Goal: Task Accomplishment & Management: Manage account settings

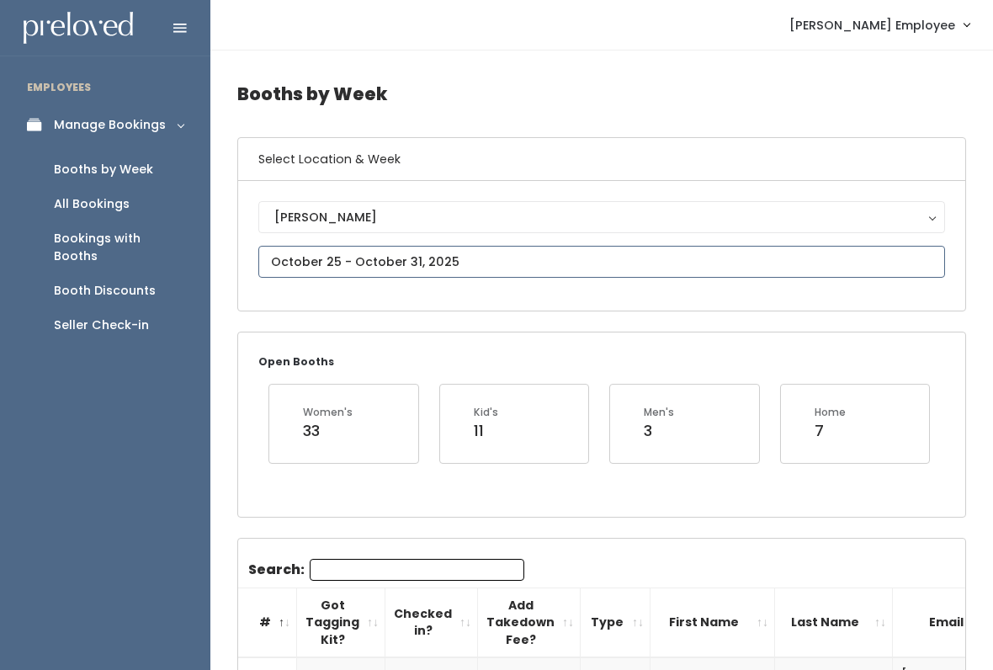
click at [517, 260] on input "text" at bounding box center [601, 262] width 687 height 32
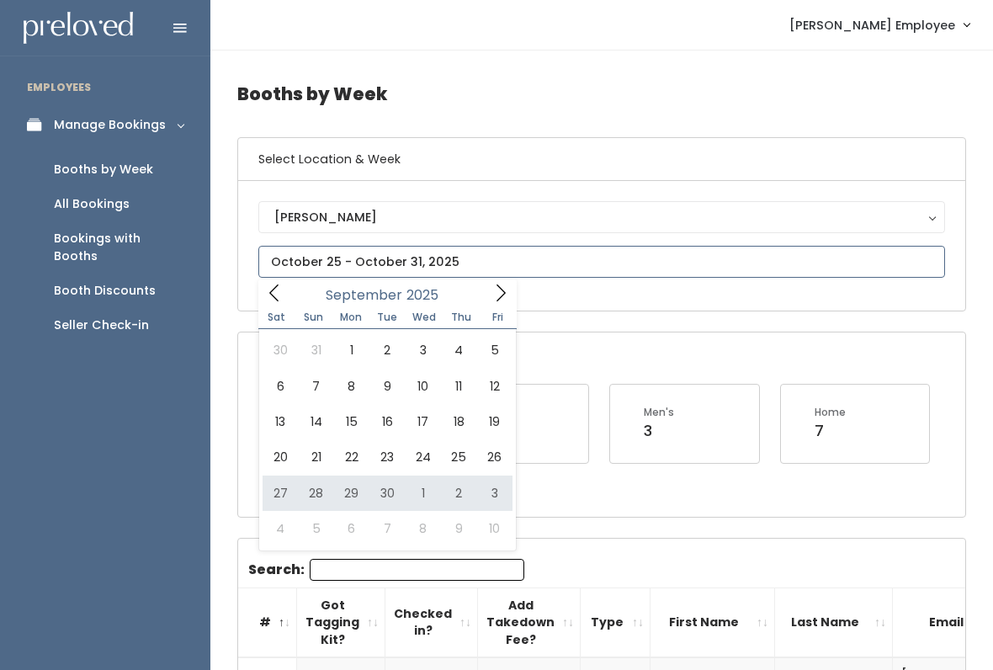
type input "[DATE] to [DATE]"
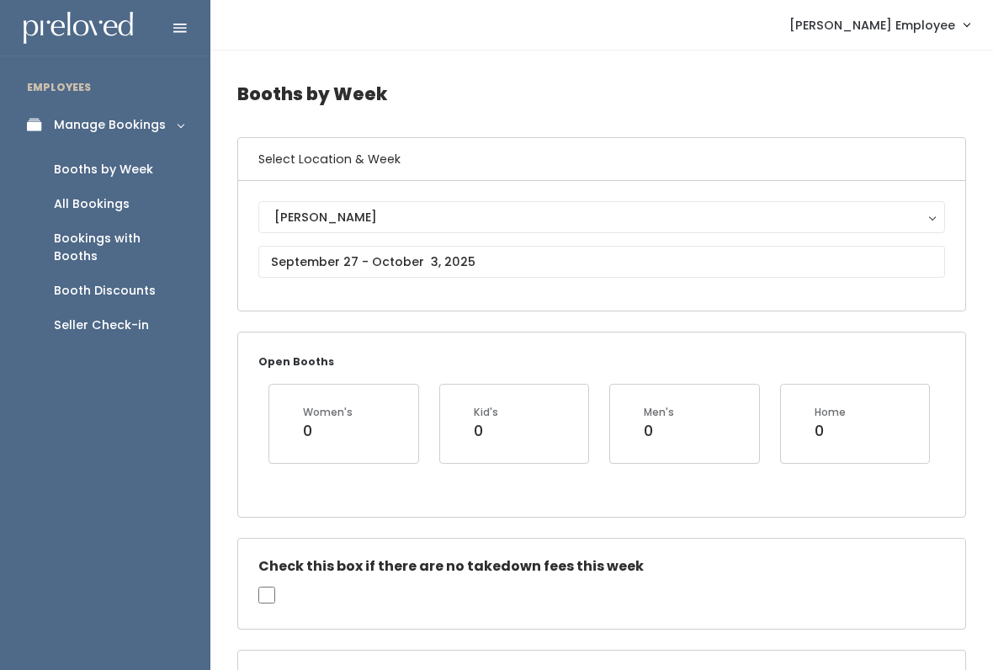
click at [130, 177] on div "Booths by Week" at bounding box center [103, 170] width 99 height 18
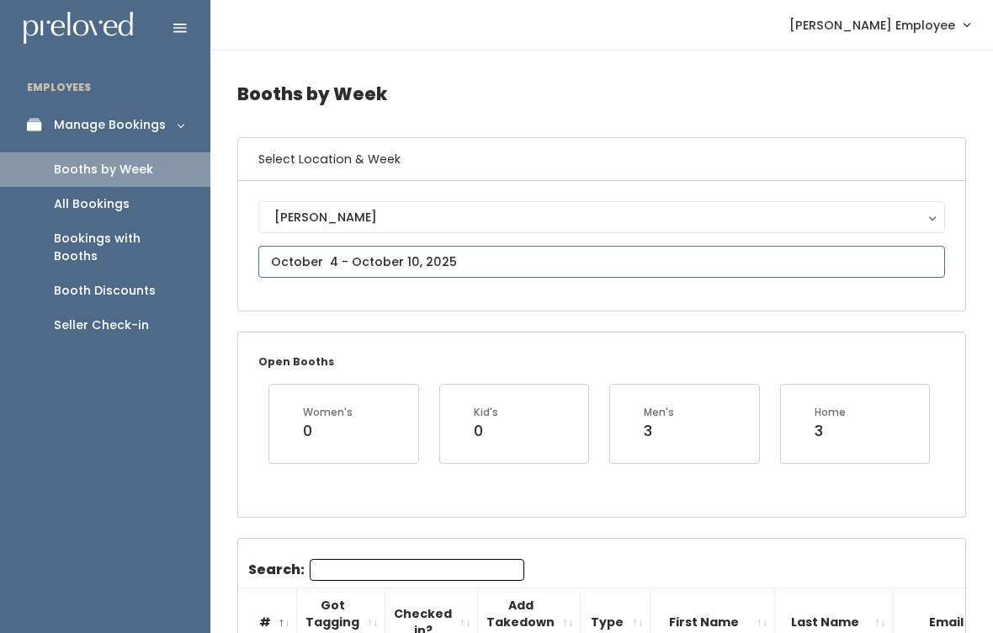
click at [447, 260] on input "text" at bounding box center [601, 262] width 687 height 32
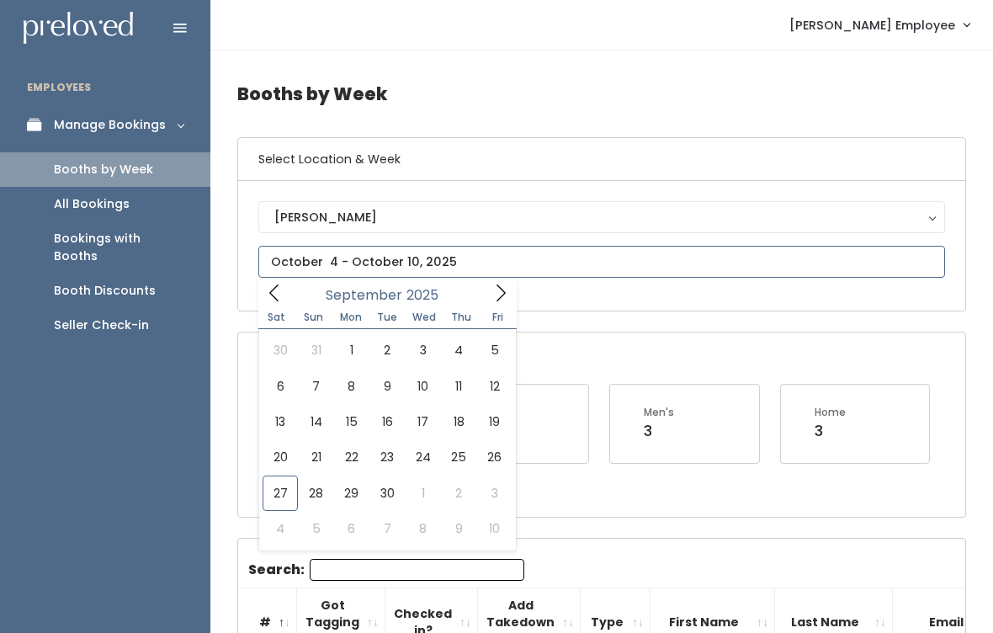
type input "September 20 to September 26"
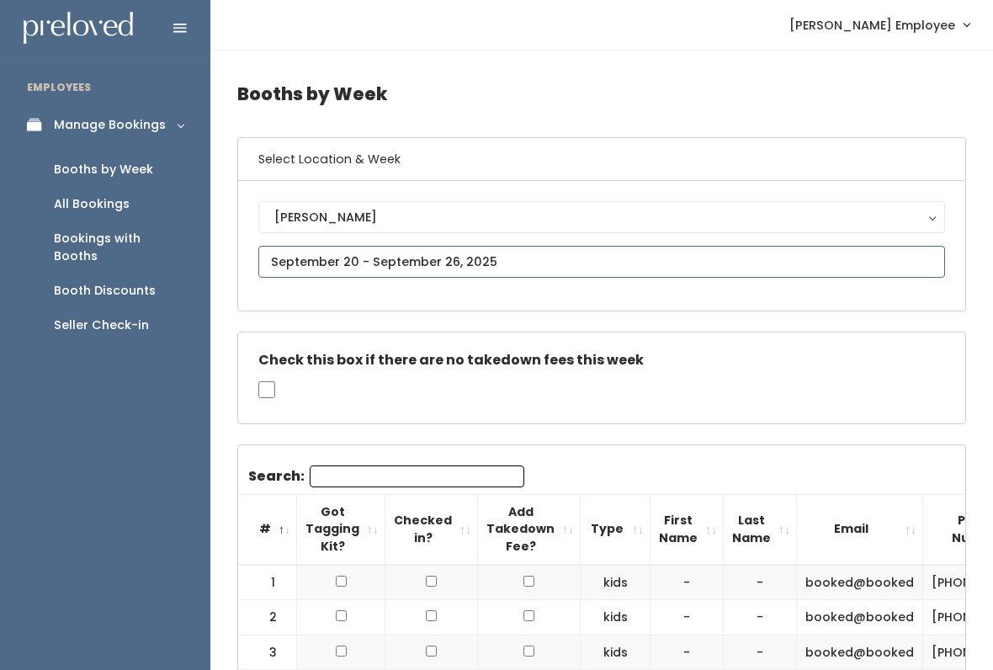
click at [481, 258] on input "text" at bounding box center [601, 262] width 687 height 32
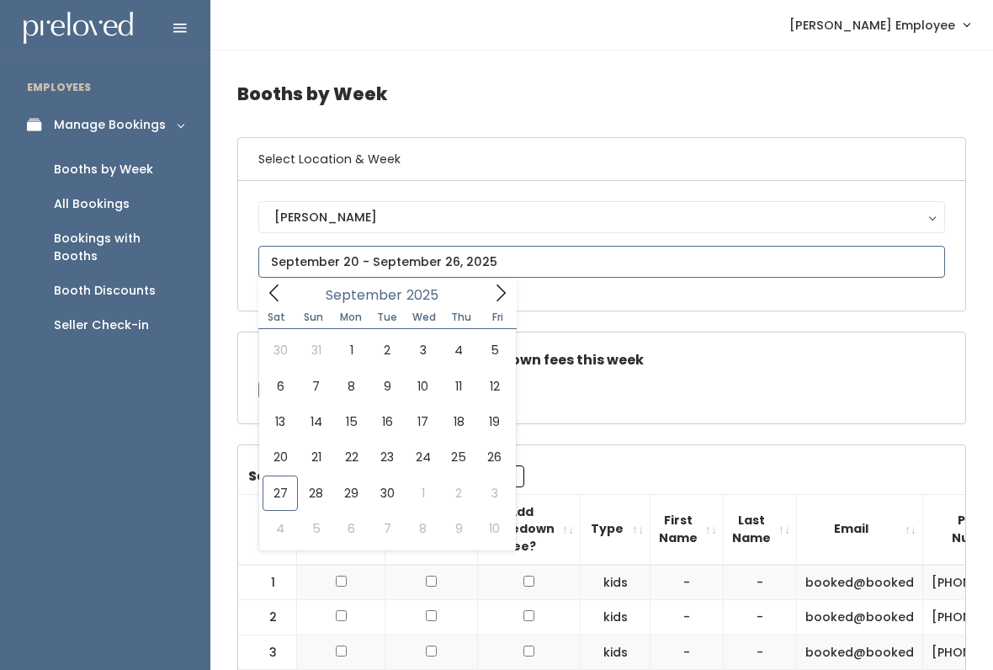
type input "September 27 to October 3"
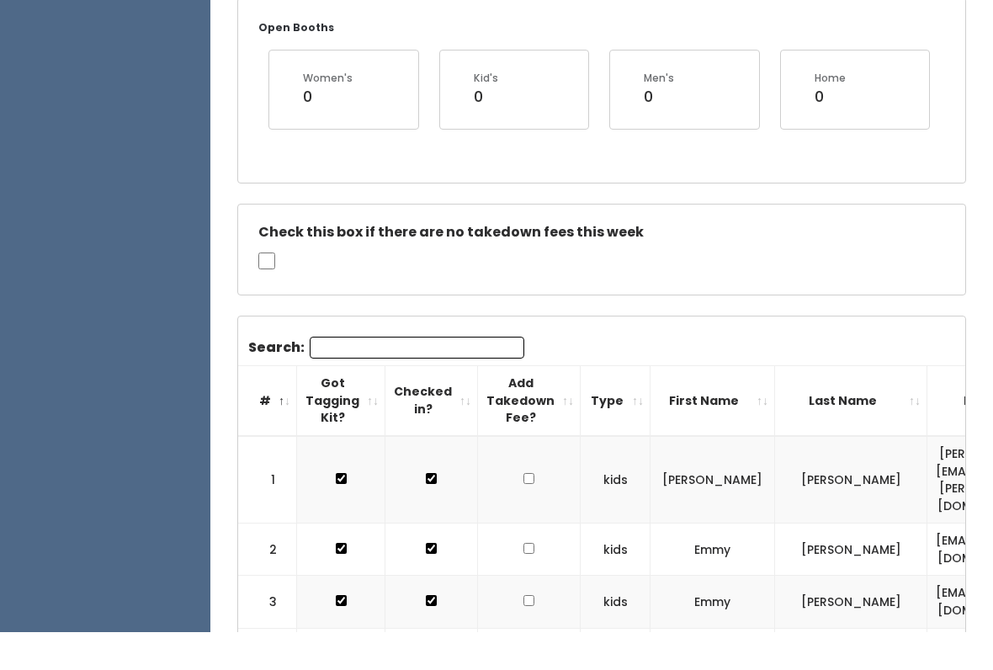
scroll to position [325, 0]
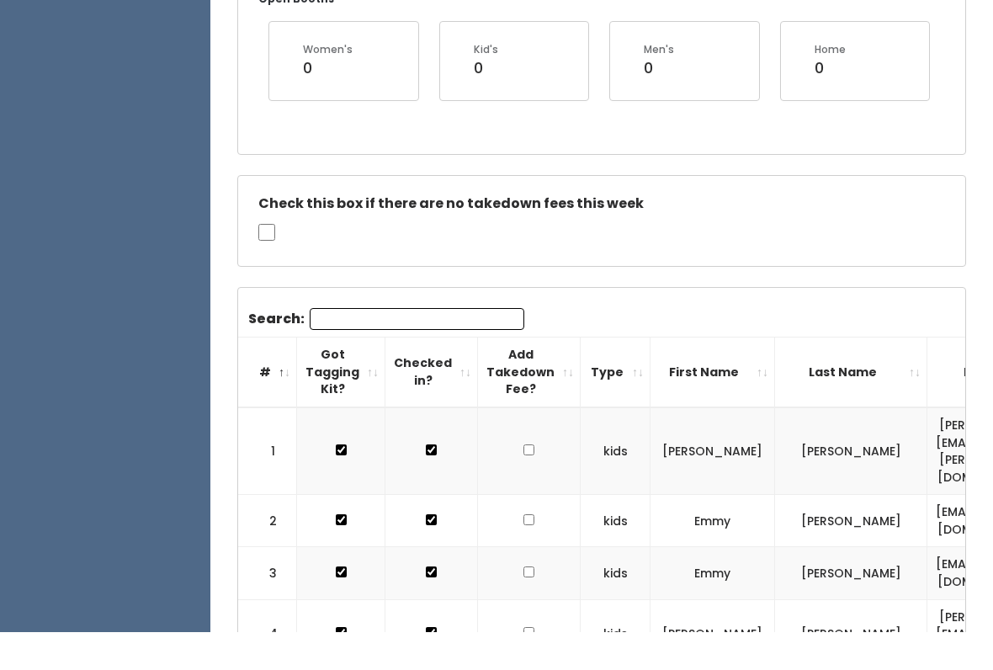
click at [441, 346] on input "Search:" at bounding box center [417, 357] width 215 height 22
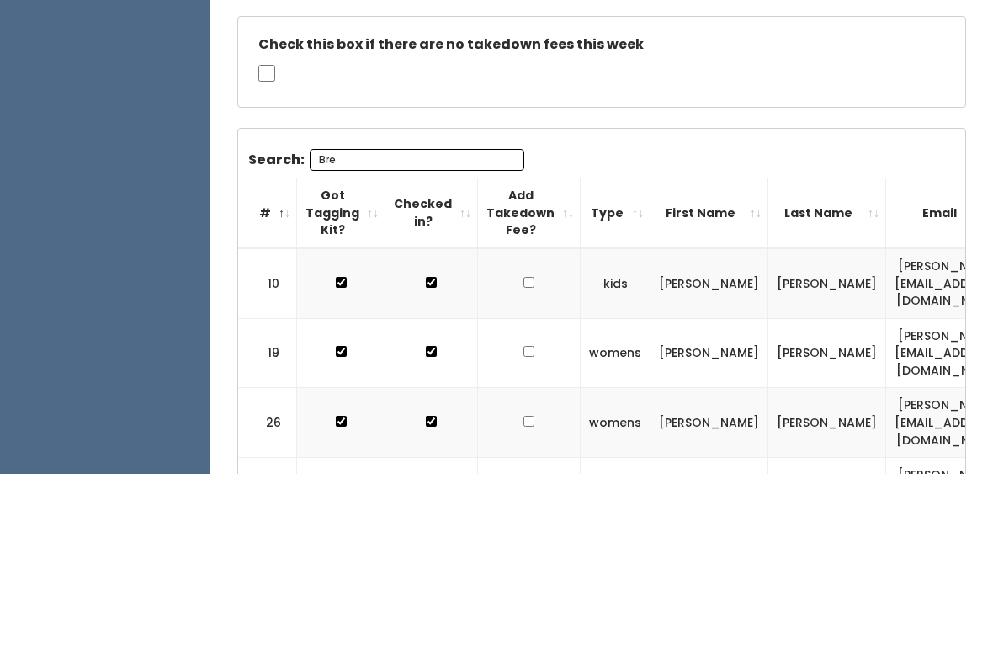
type input "Bre"
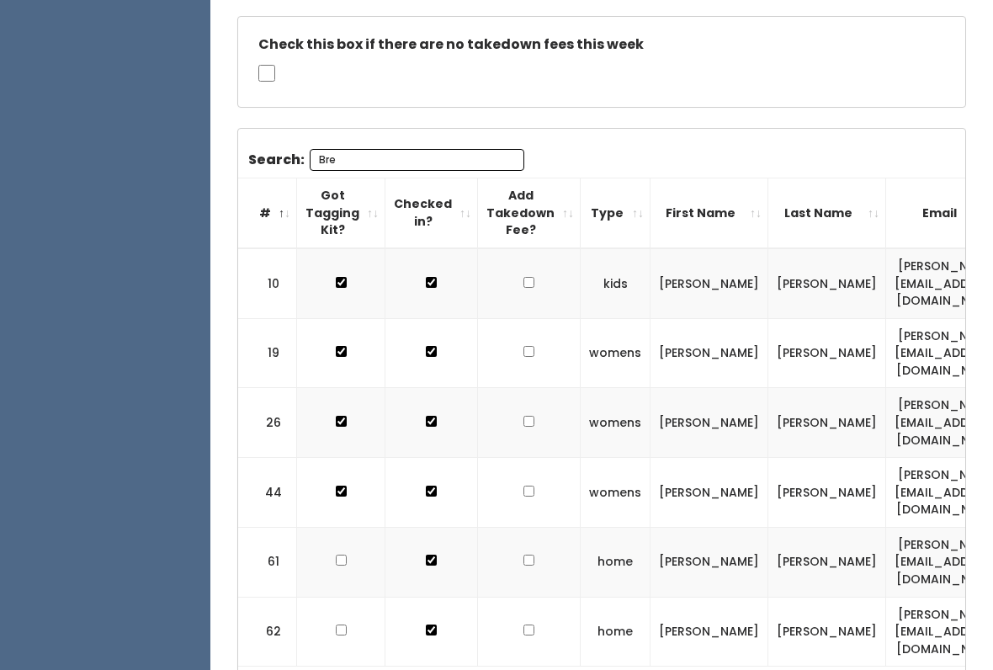
scroll to position [530, 0]
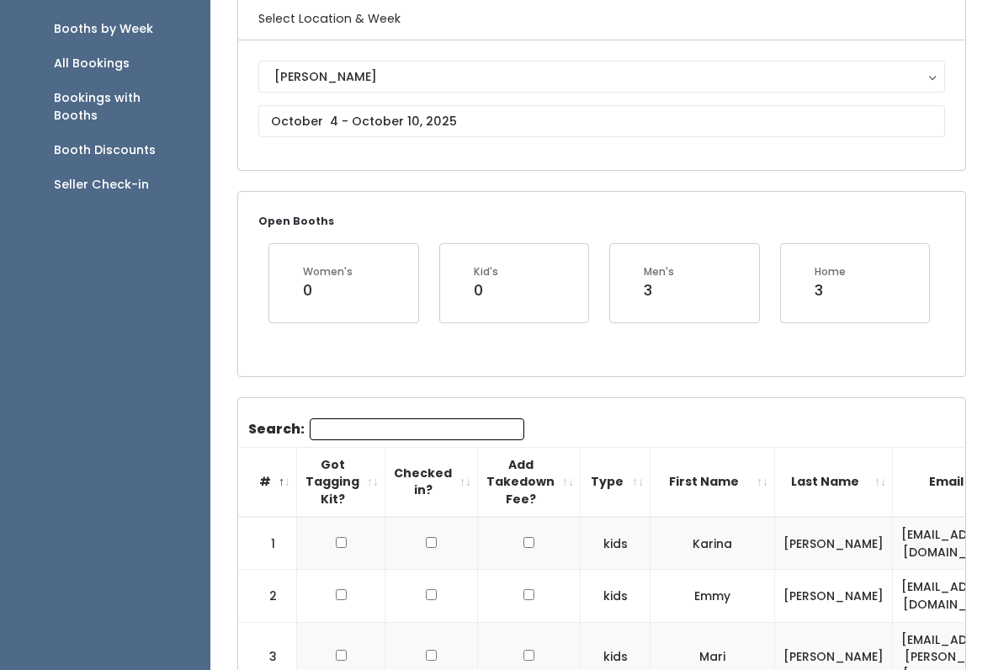
scroll to position [68, 0]
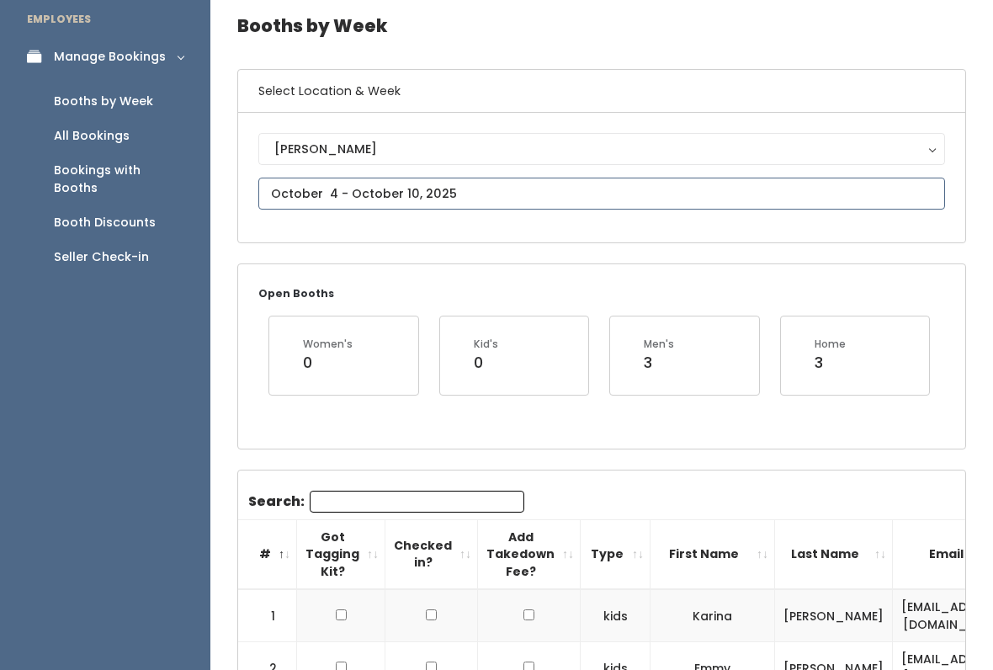
click at [474, 182] on input "text" at bounding box center [601, 194] width 687 height 32
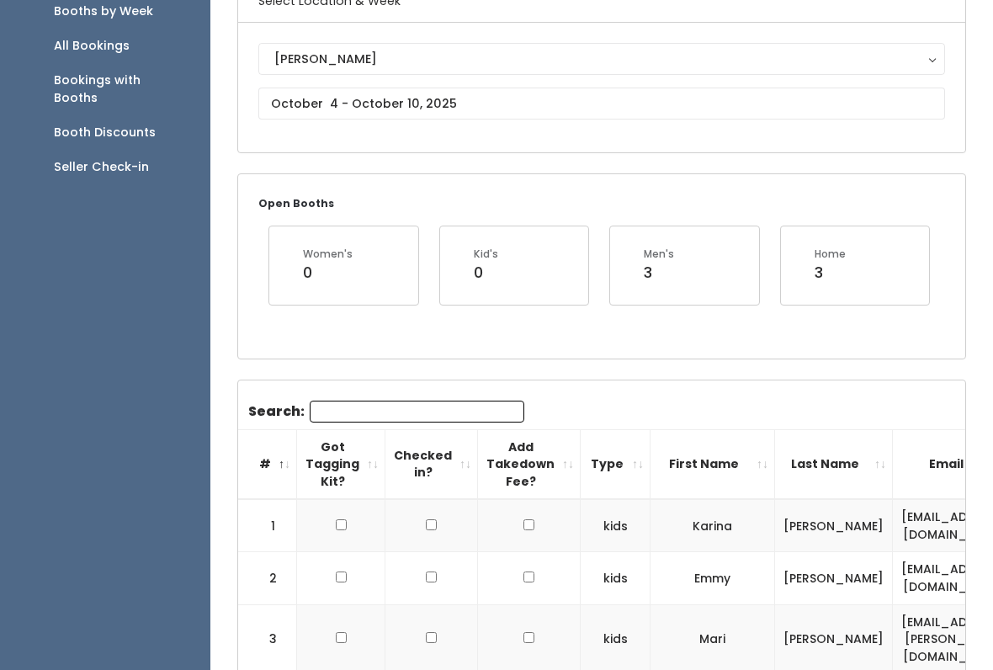
scroll to position [158, 0]
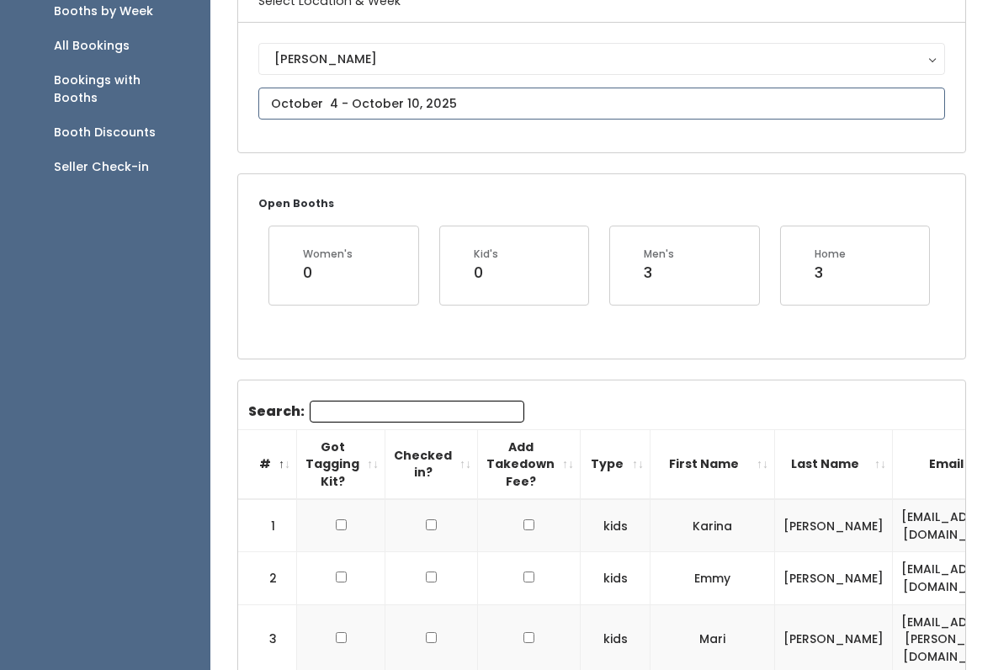
click at [533, 93] on input "text" at bounding box center [601, 104] width 687 height 32
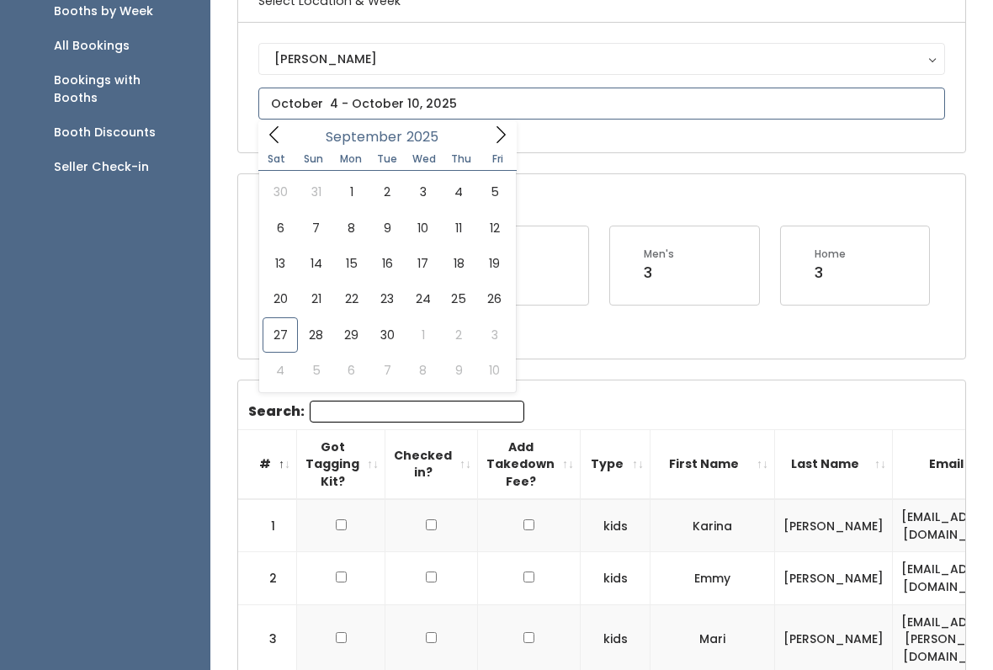
click at [508, 135] on icon at bounding box center [501, 134] width 19 height 19
type input "October 25 to October 31"
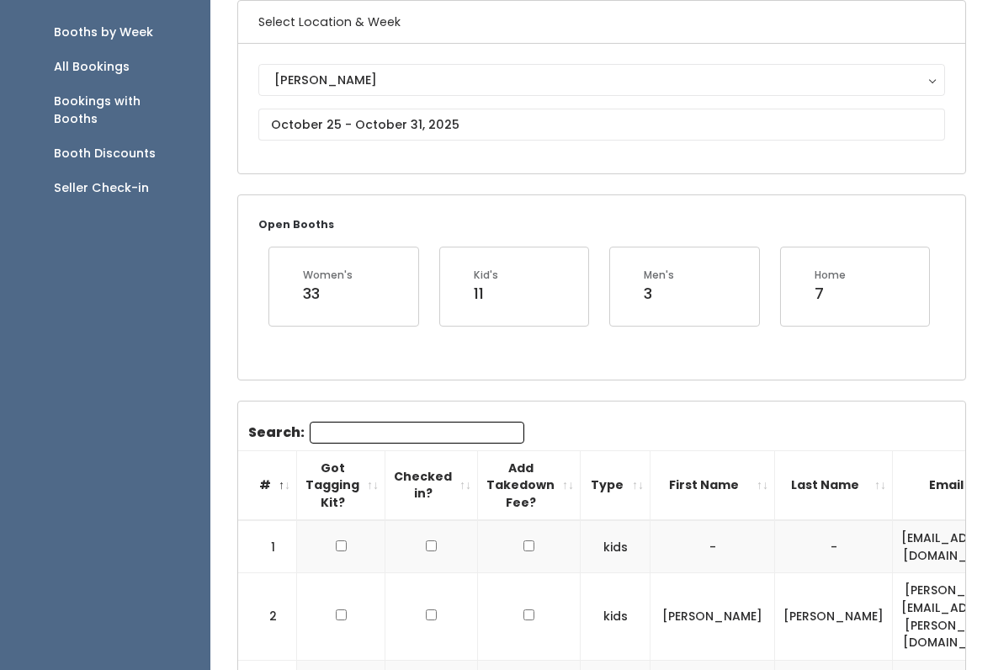
click at [418, 438] on input "Search:" at bounding box center [417, 434] width 215 height 22
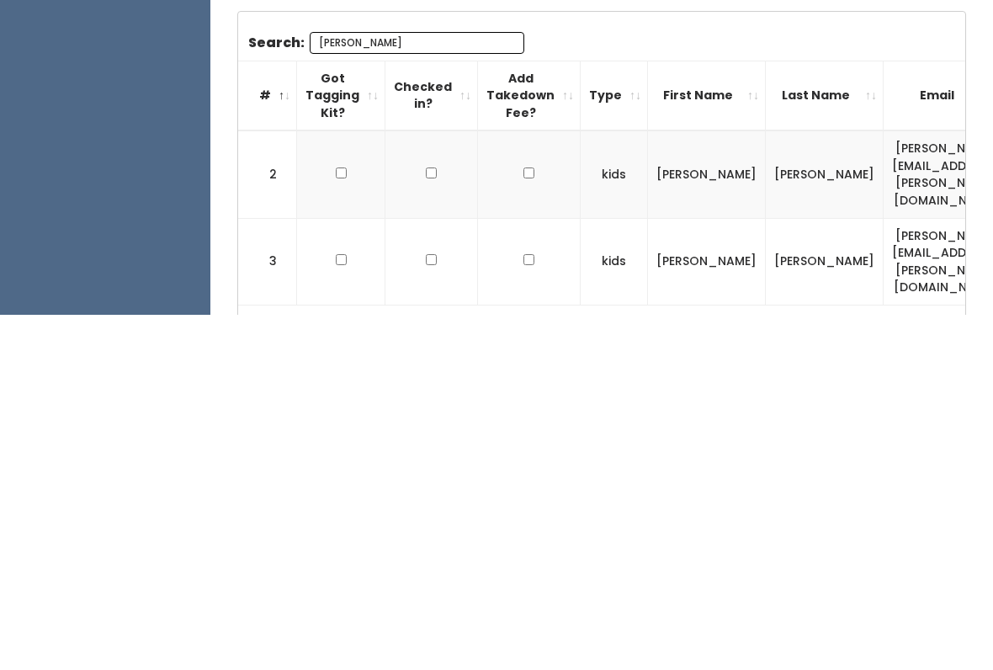
scroll to position [176, 0]
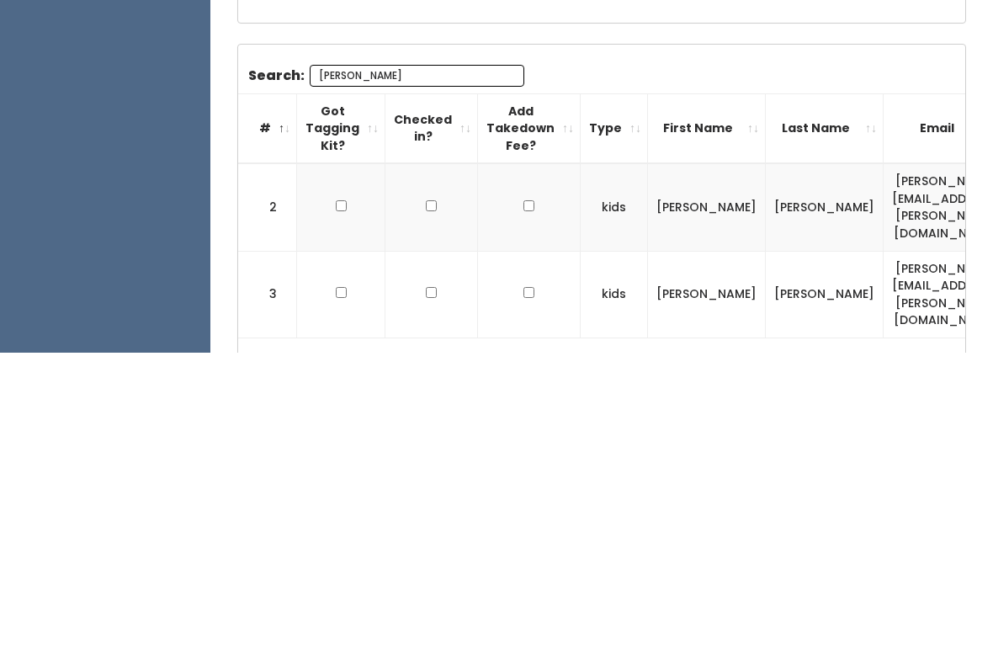
type input "Erin"
click at [343, 481] on td at bounding box center [341, 525] width 88 height 88
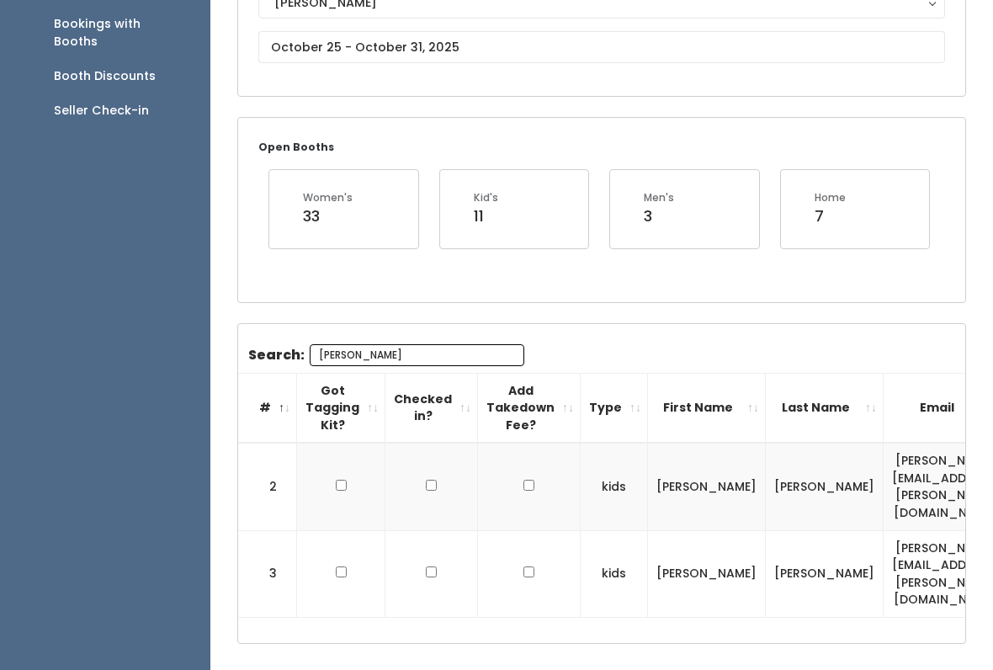
click at [339, 480] on input "checkbox" at bounding box center [341, 485] width 11 height 11
checkbox input "true"
click at [342, 566] on input "checkbox" at bounding box center [341, 571] width 11 height 11
checkbox input "true"
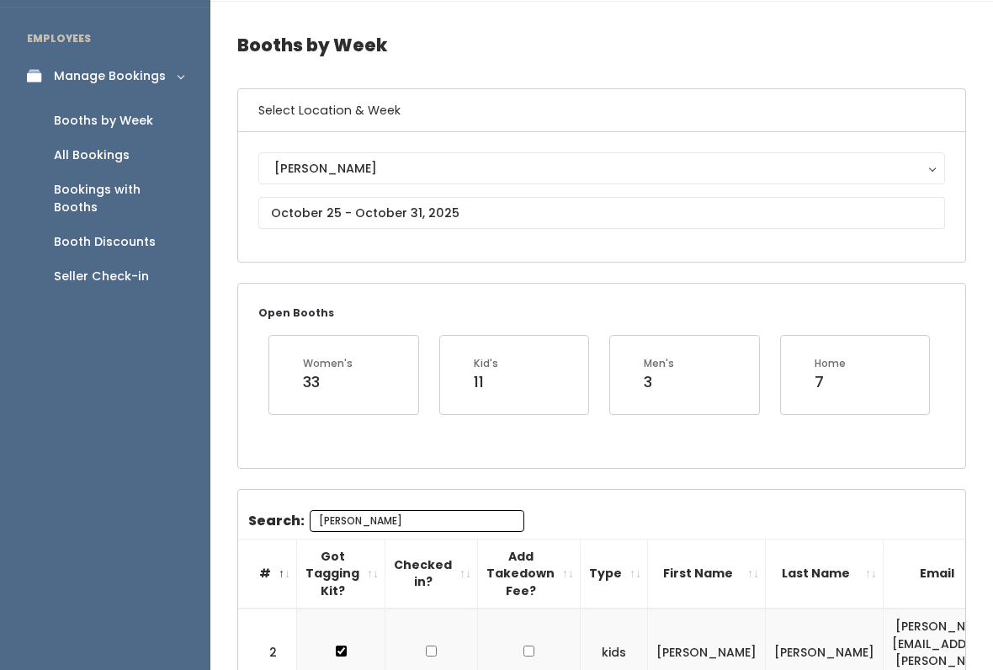
scroll to position [118, 0]
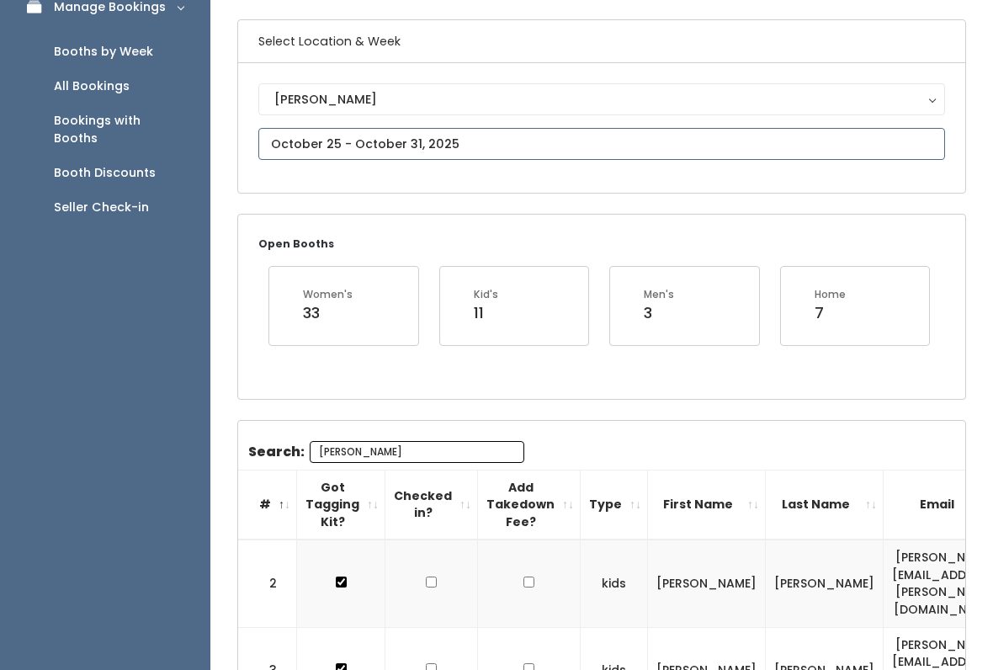
click at [423, 159] on body "EMPLOYEES Manage Bookings Booths by Week All Bookings Bookings with Booths Boot…" at bounding box center [496, 361] width 993 height 959
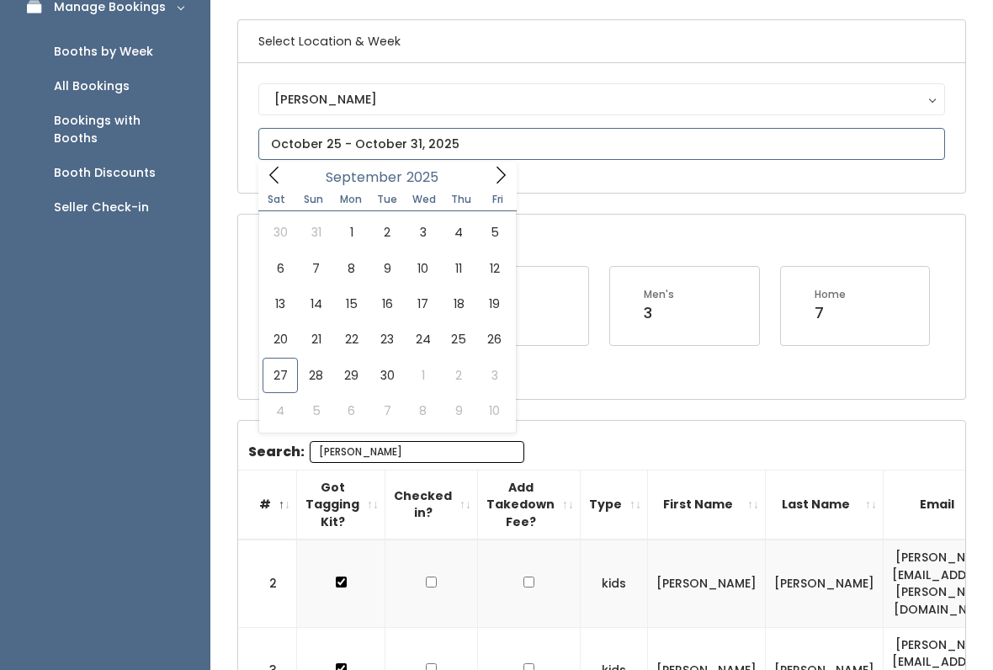
click at [499, 184] on icon at bounding box center [501, 175] width 19 height 19
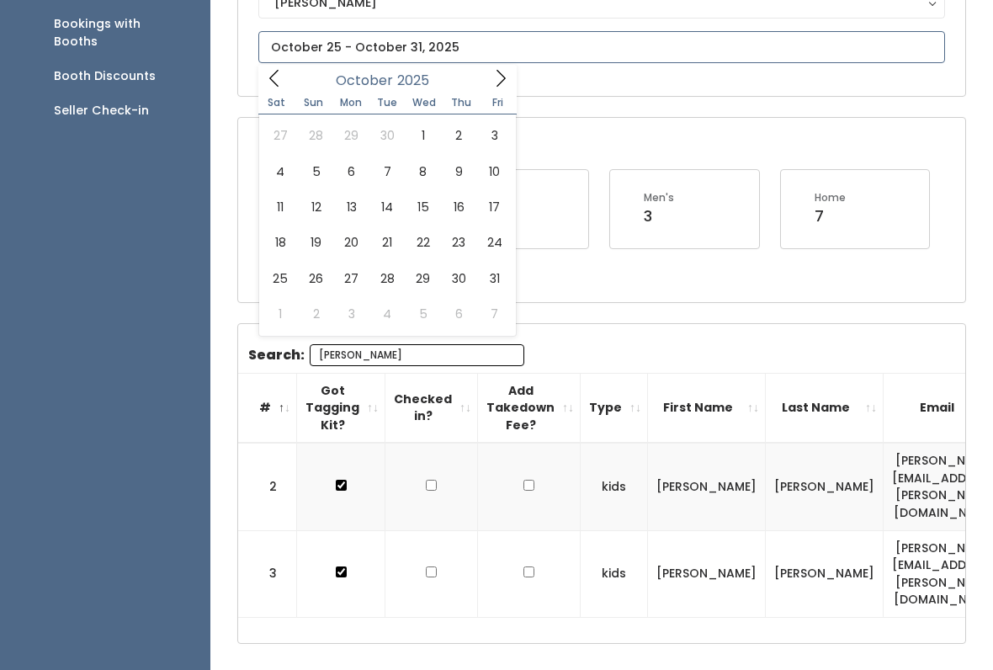
click at [280, 77] on icon at bounding box center [274, 78] width 19 height 19
click at [283, 76] on icon at bounding box center [274, 78] width 19 height 19
click at [505, 77] on icon at bounding box center [501, 78] width 19 height 19
type input "August 30 to September 5"
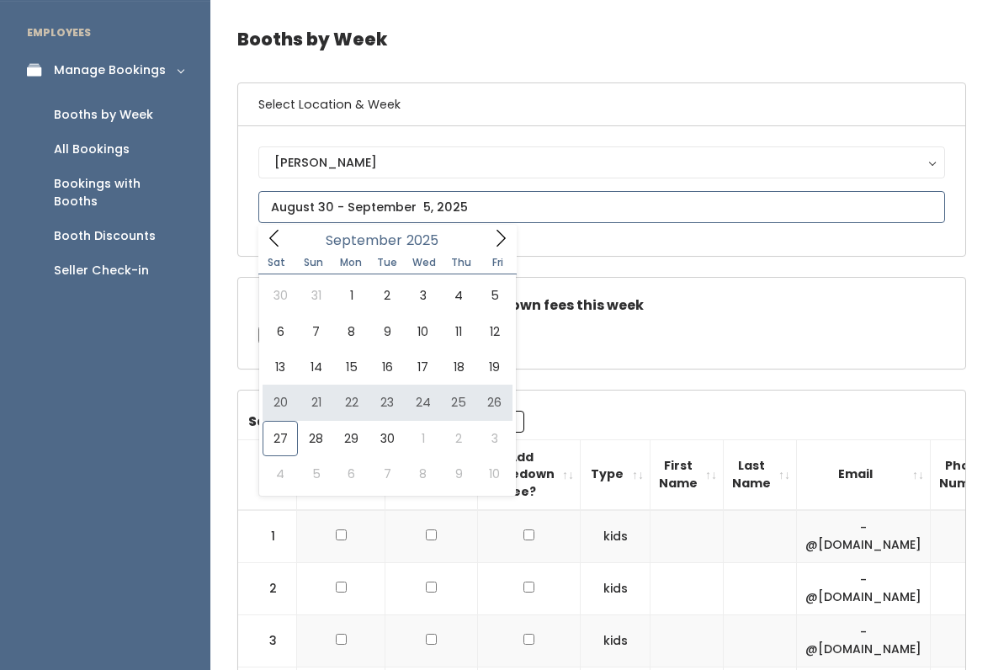
type input "[DATE] to [DATE]"
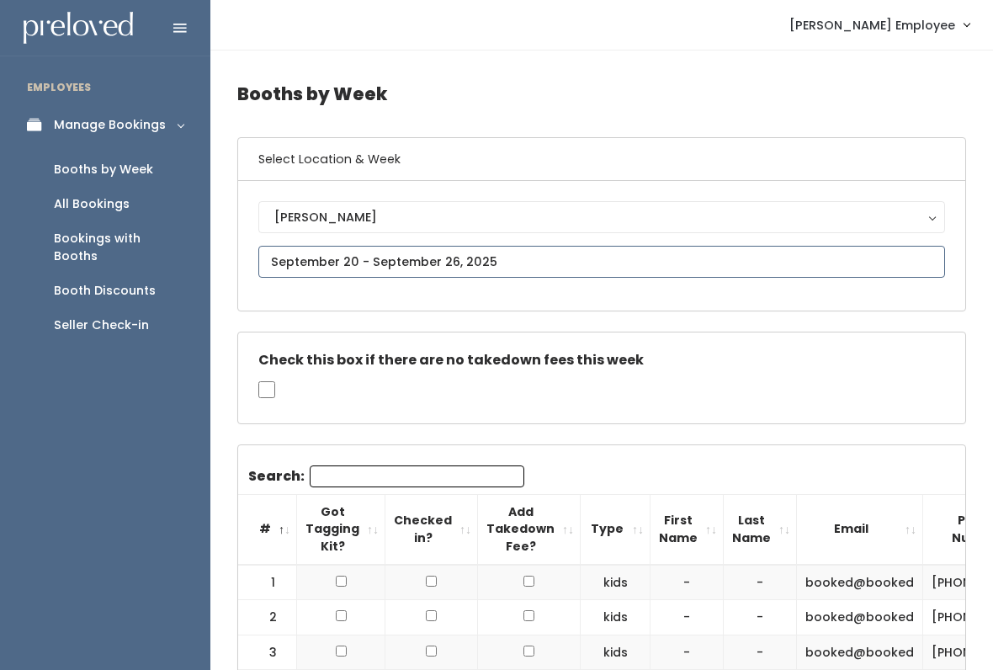
click at [518, 248] on input "text" at bounding box center [601, 262] width 687 height 32
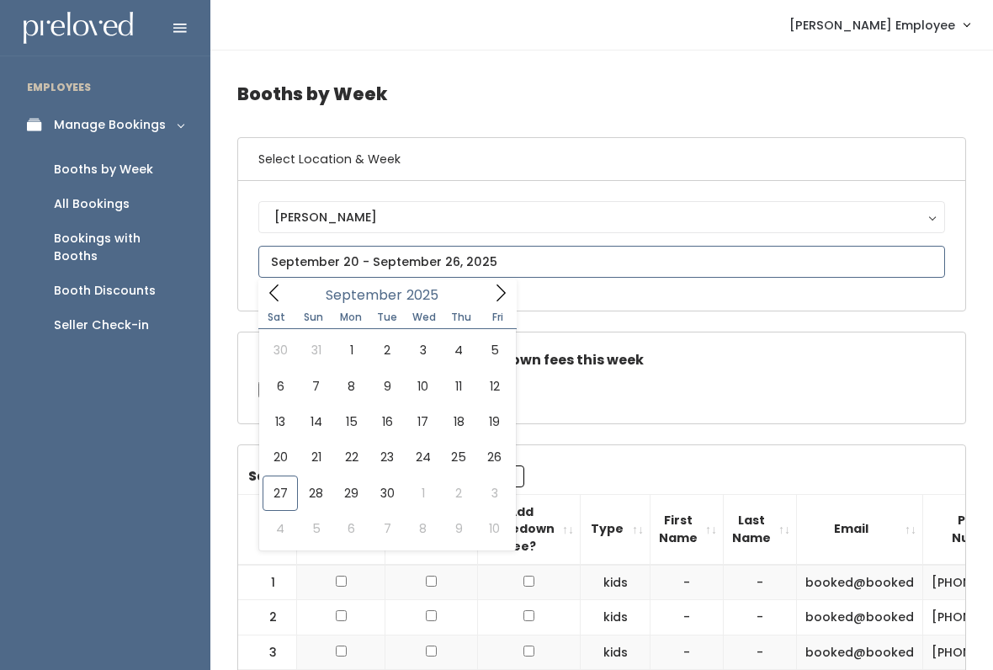
type input "[DATE] to [DATE]"
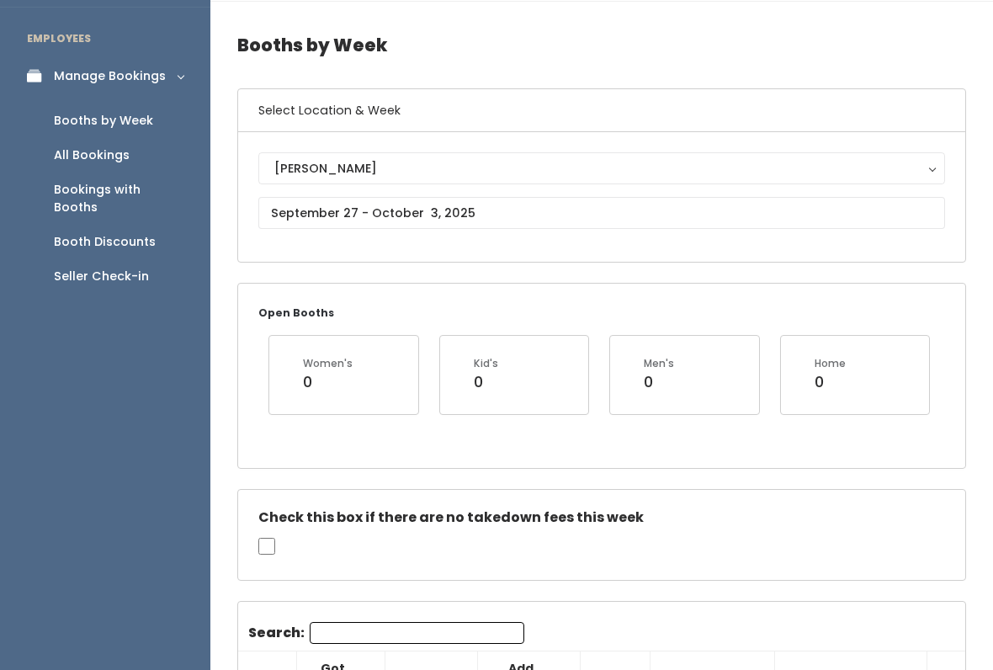
scroll to position [46, 0]
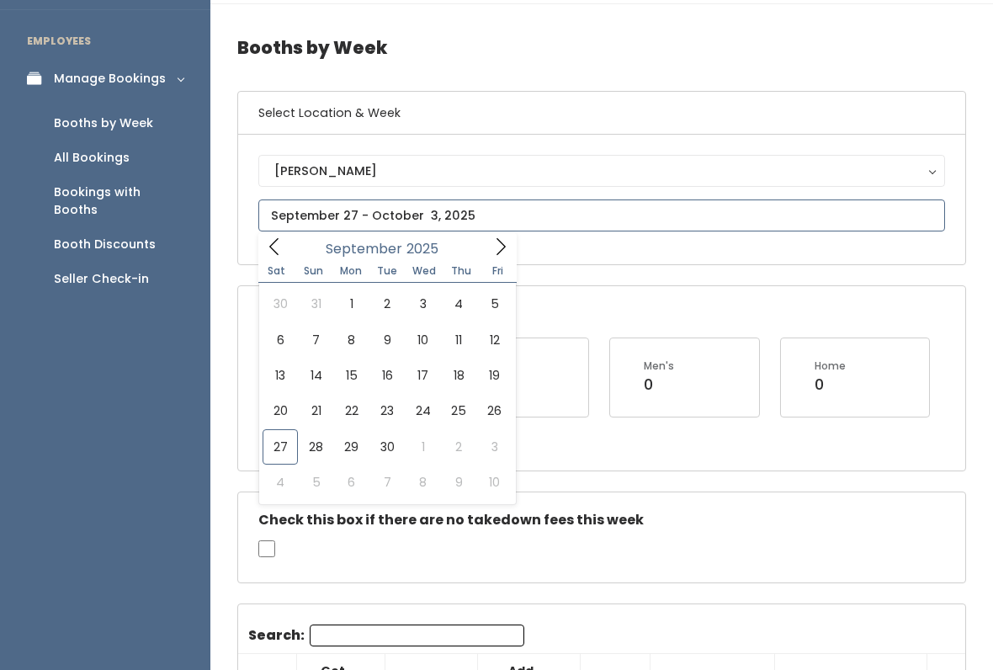
type input "October 4 to October 10"
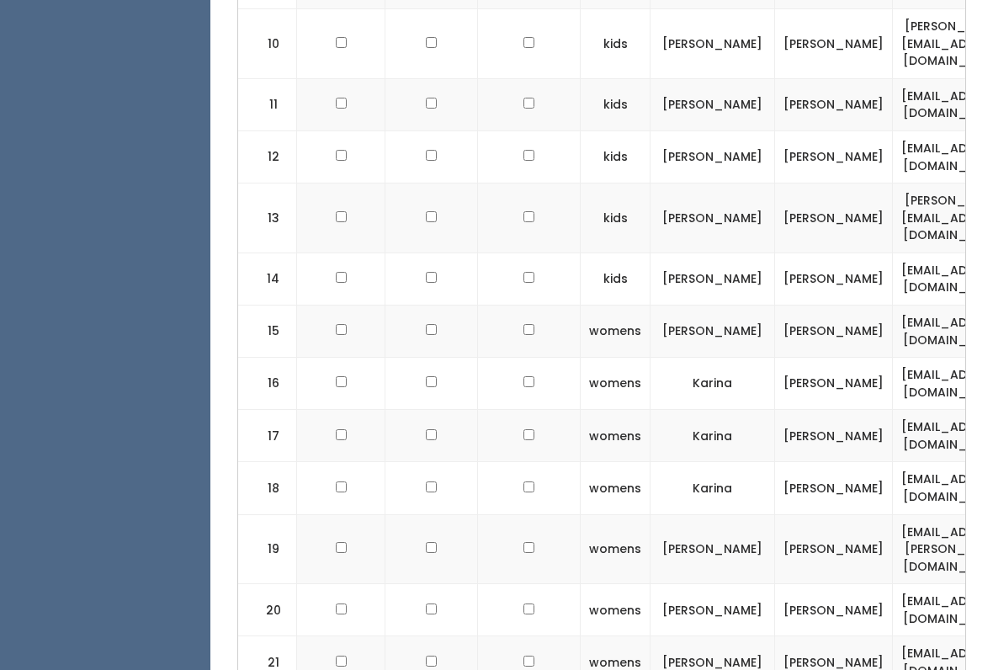
scroll to position [1189, 0]
click at [344, 542] on input "checkbox" at bounding box center [341, 547] width 11 height 11
checkbox input "true"
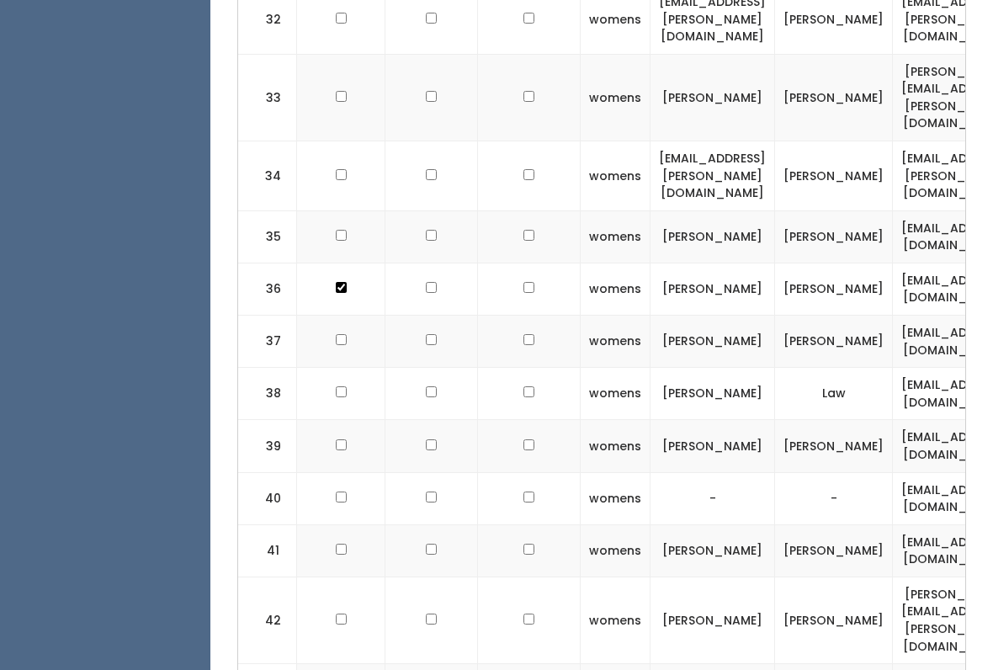
scroll to position [2469, 0]
